Goal: Find specific page/section: Find specific page/section

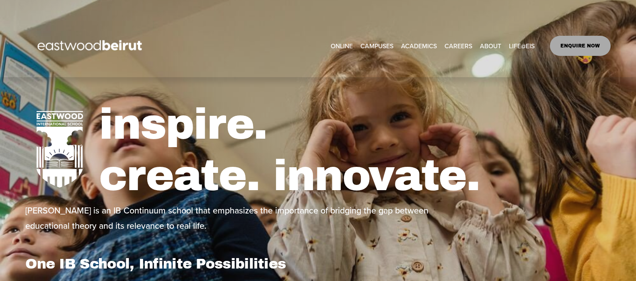
select select "**"
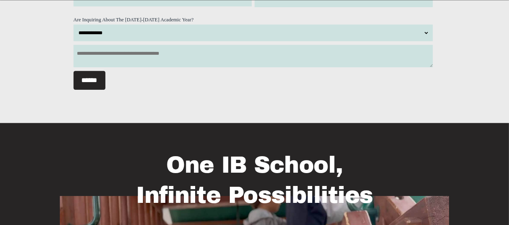
scroll to position [770, 0]
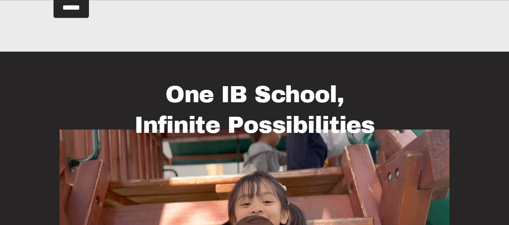
drag, startPoint x: 612, startPoint y: 1, endPoint x: 223, endPoint y: 99, distance: 400.9
click at [223, 99] on div "One IB School, Infinite Possibilities Play 00:00 00:06 Unmute Mute Settings Spe…" at bounding box center [254, 219] width 509 height 334
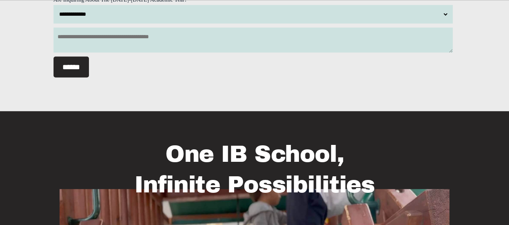
scroll to position [649, 0]
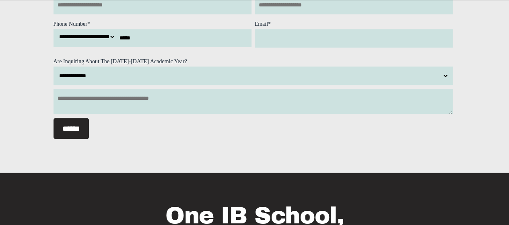
click at [106, 14] on input "text" at bounding box center [155, 5] width 202 height 19
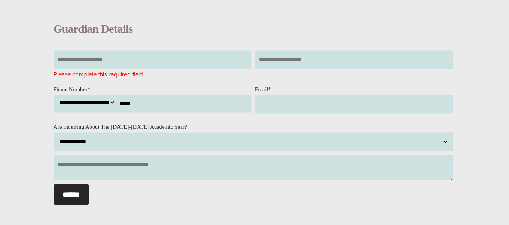
scroll to position [528, 0]
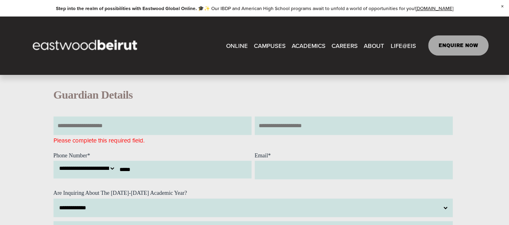
click at [338, 42] on link "CAREERS" at bounding box center [345, 45] width 26 height 12
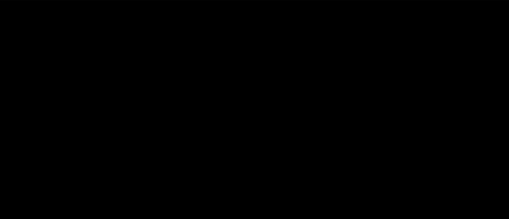
scroll to position [1770, 0]
